Goal: Find specific page/section: Find specific page/section

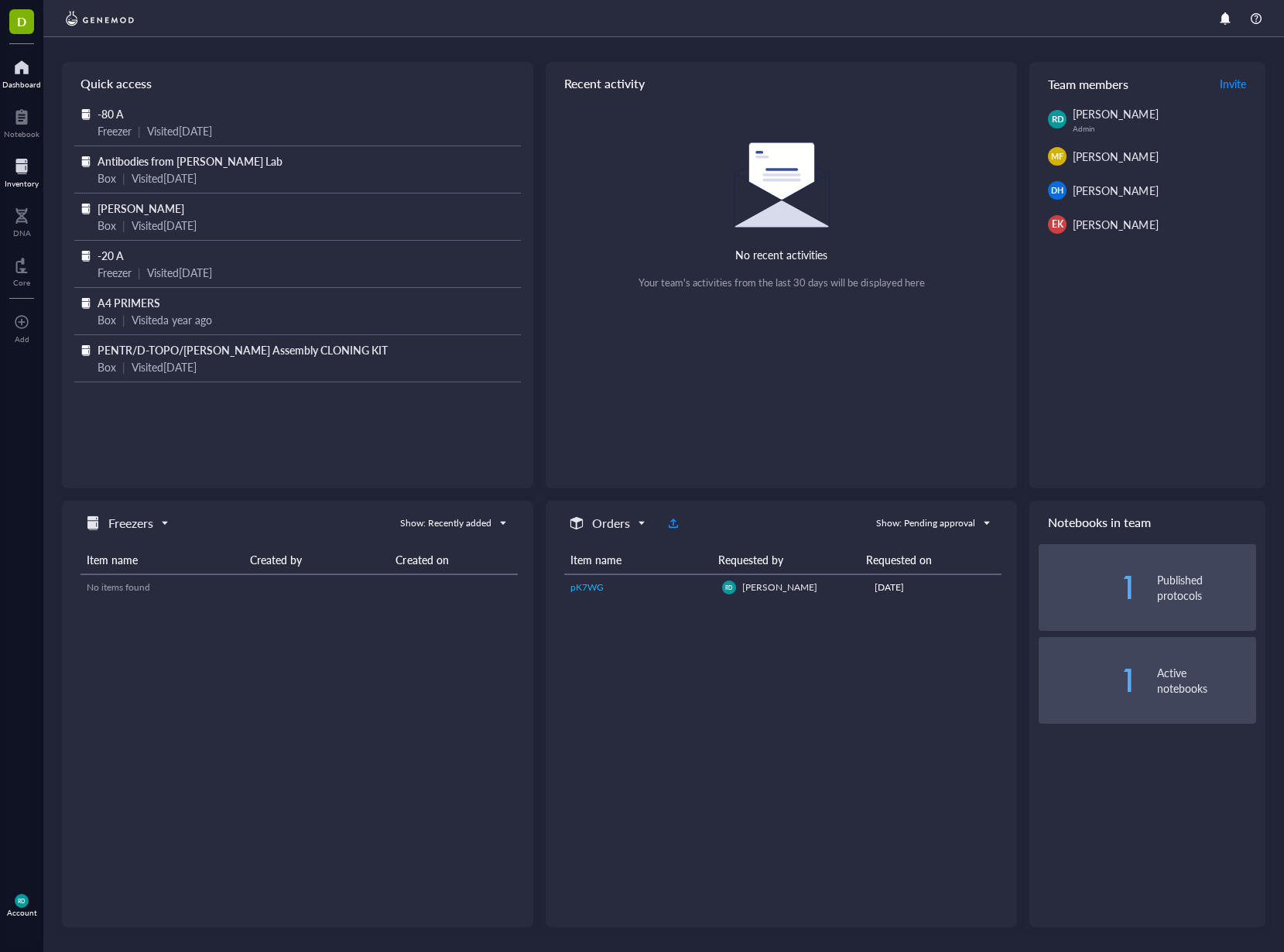
click at [18, 158] on div at bounding box center [22, 167] width 34 height 25
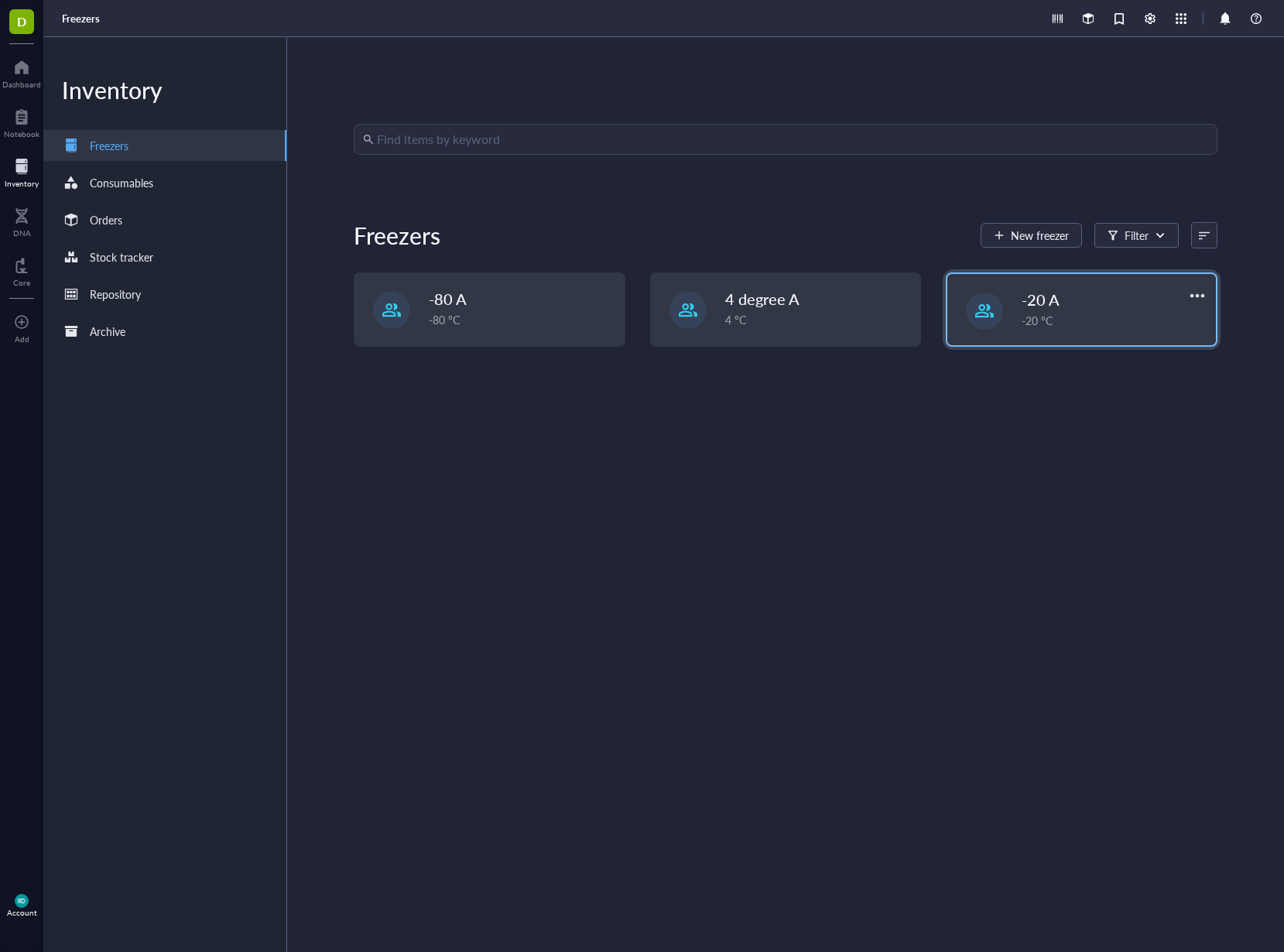
click at [1063, 305] on div "-20 A" at bounding box center [1101, 299] width 159 height 22
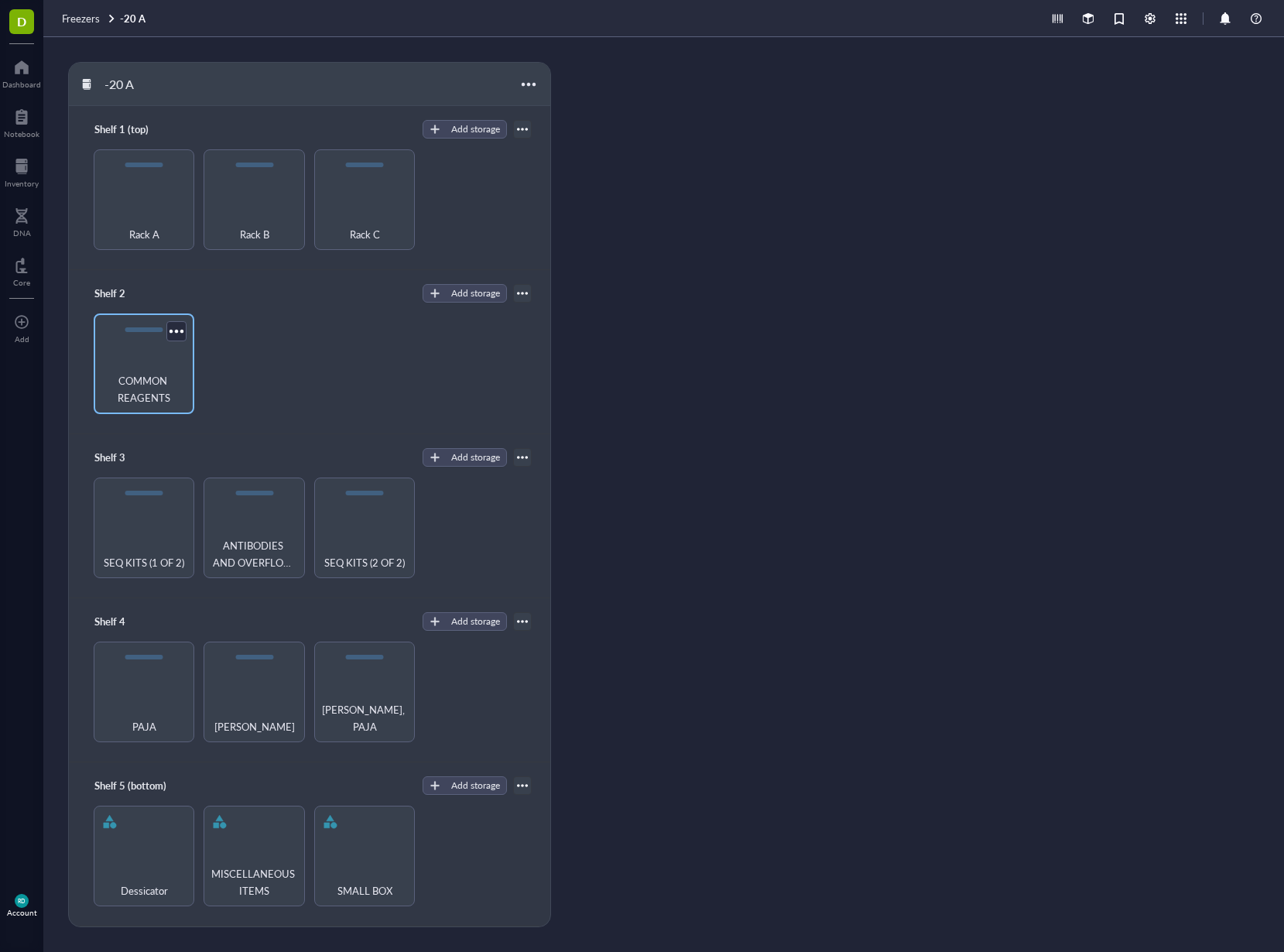
click at [152, 358] on div "COMMON REAGENTS" at bounding box center [144, 364] width 101 height 101
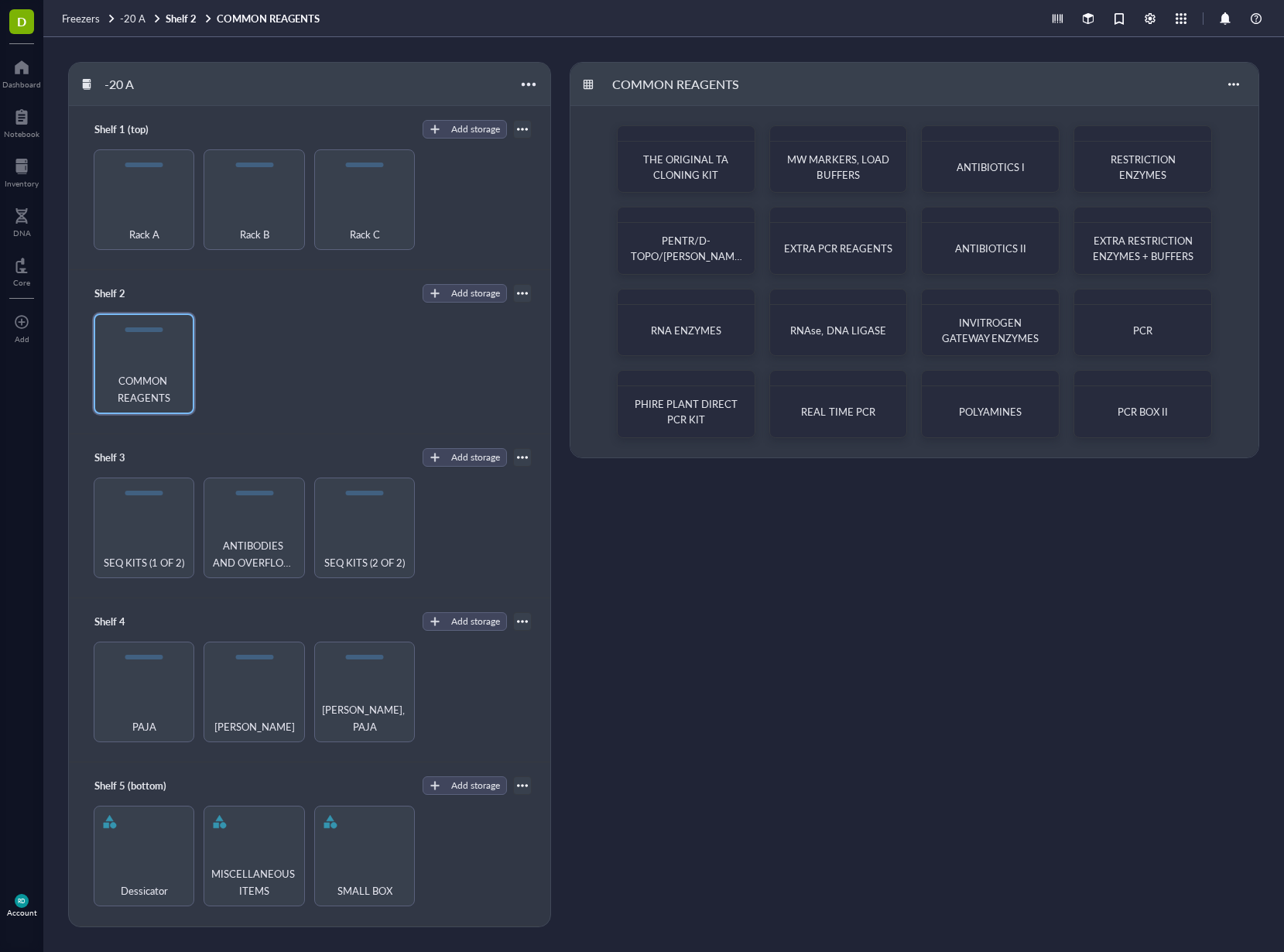
click at [255, 357] on div "COMMON REAGENTS" at bounding box center [309, 364] width 444 height 101
click at [241, 530] on div "ANTIBODIES AND OVERFLOW REAGENTS" at bounding box center [254, 528] width 101 height 101
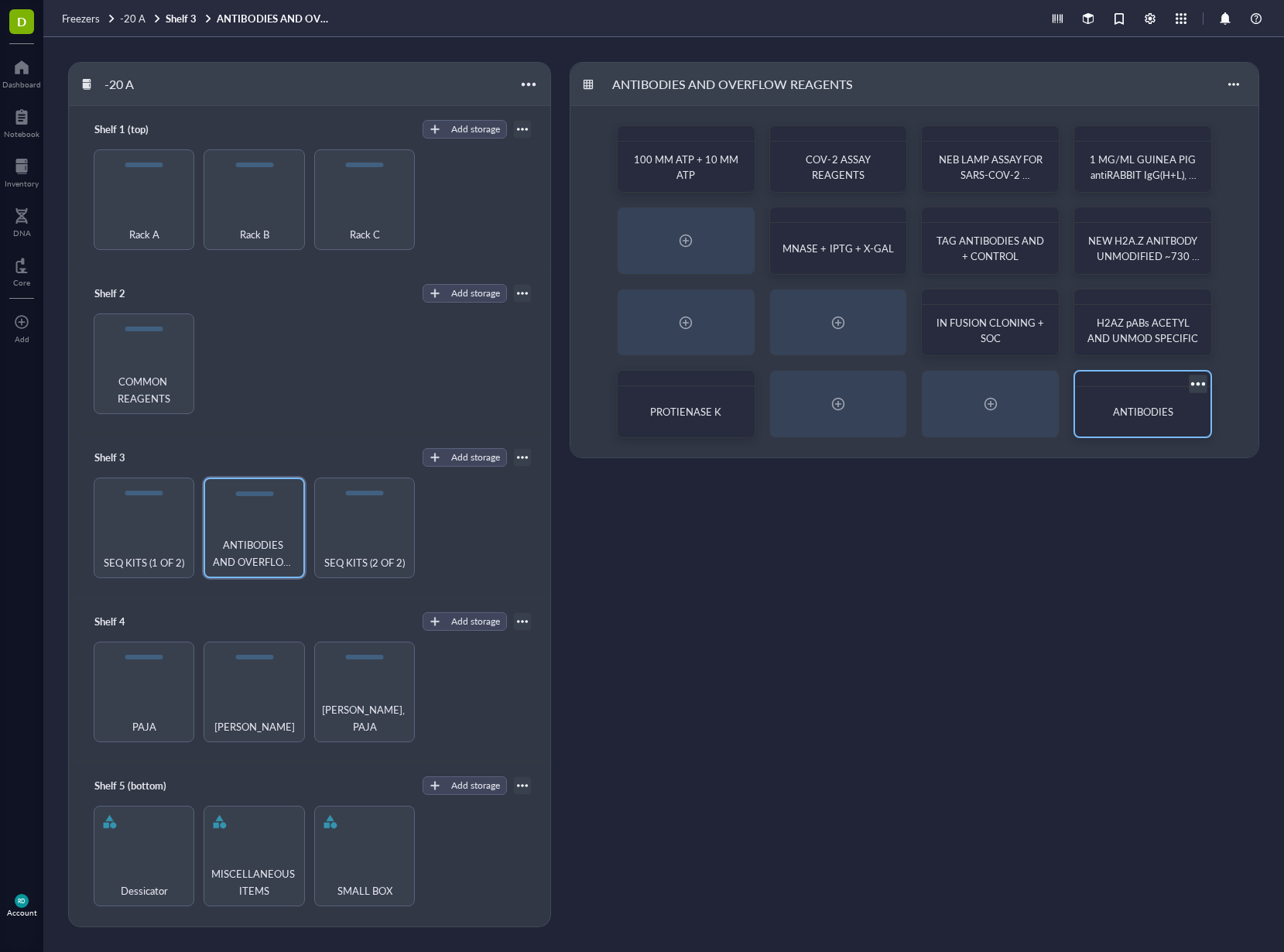
click at [1136, 412] on span "ANTIBODIES" at bounding box center [1142, 411] width 60 height 14
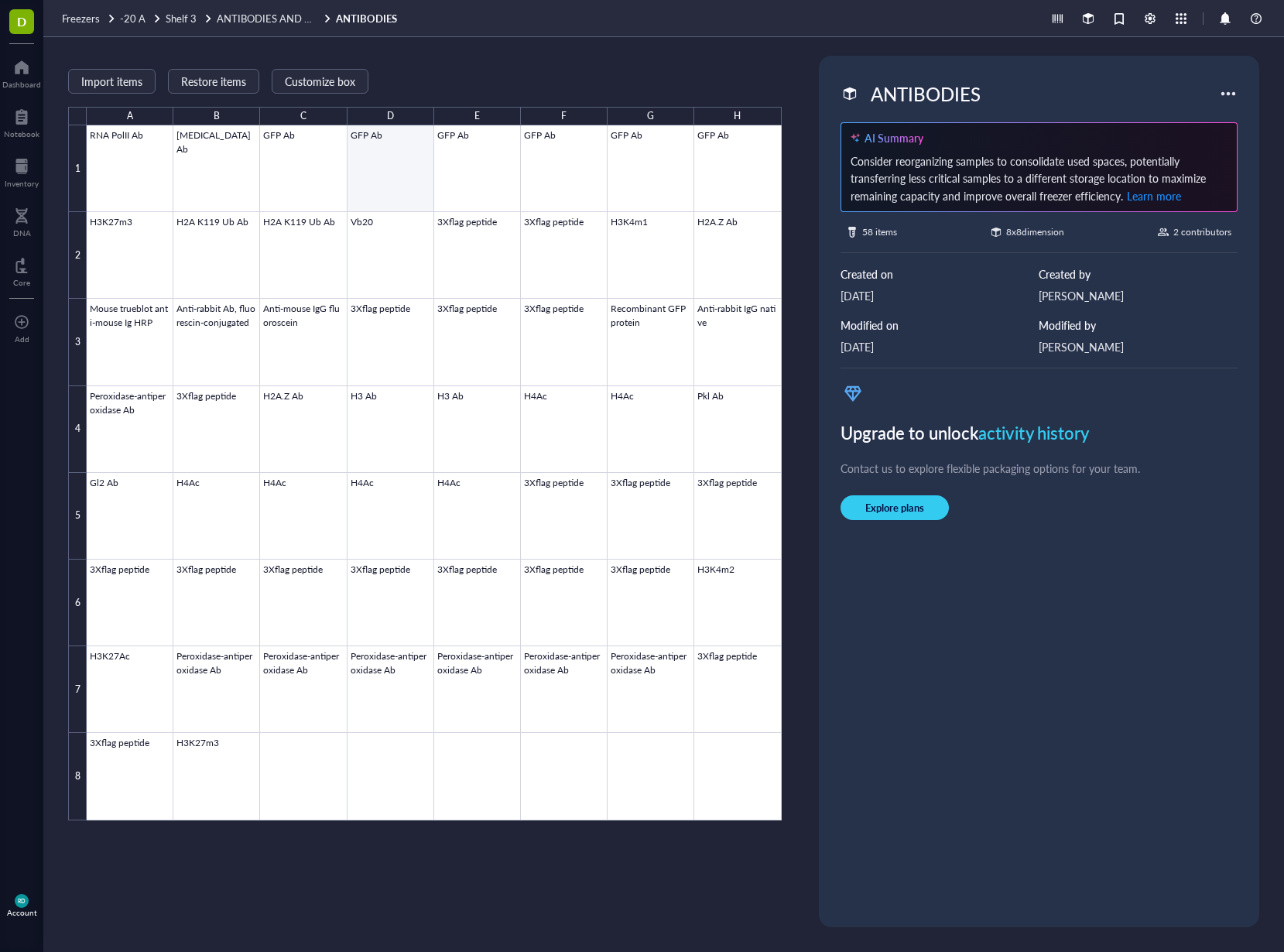
click at [369, 169] on div at bounding box center [435, 473] width 695 height 695
